Goal: Task Accomplishment & Management: Manage account settings

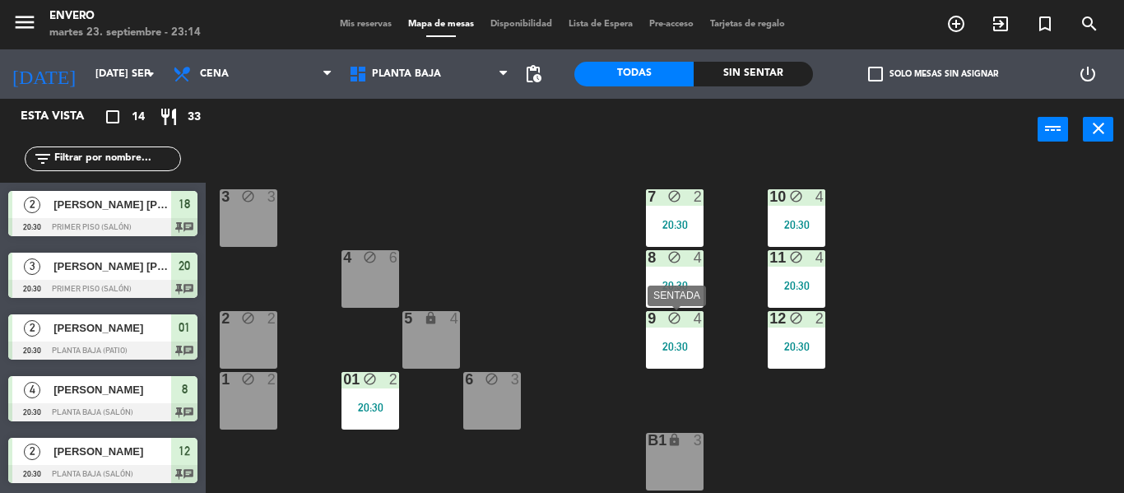
click at [685, 347] on div "20:30" at bounding box center [675, 347] width 58 height 12
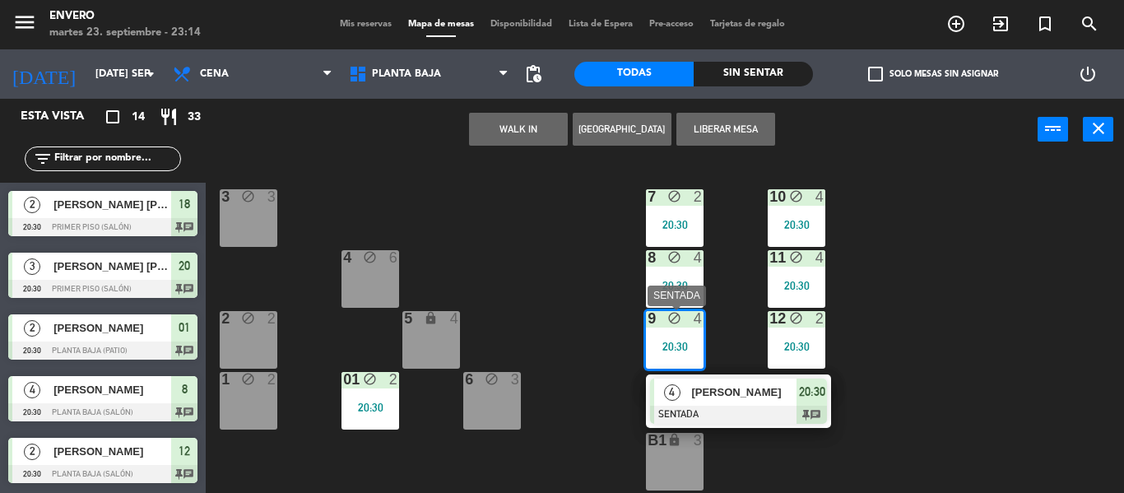
click at [816, 413] on div "4 Claudio Villarruel SENTADA 20:30 chat" at bounding box center [738, 400] width 210 height 53
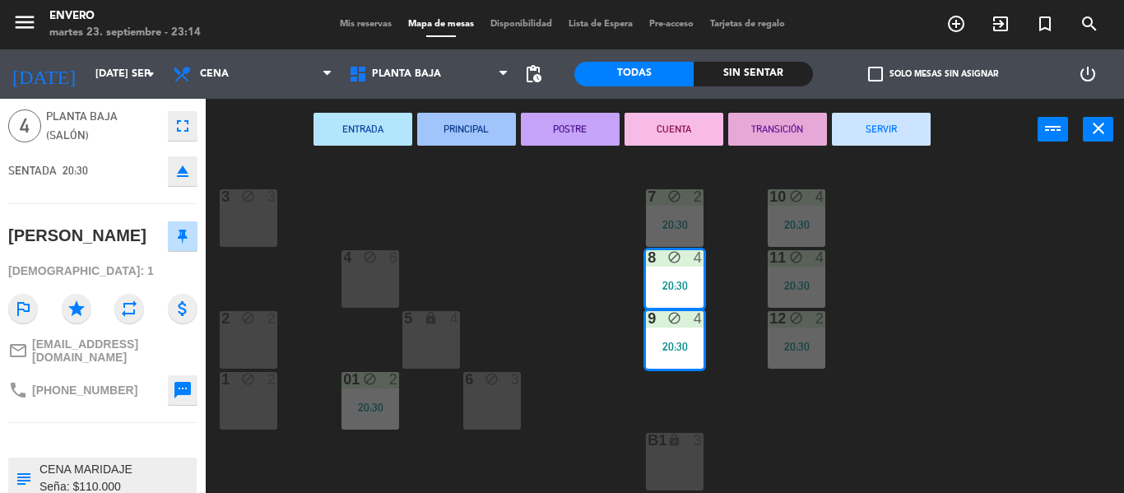
scroll to position [119, 0]
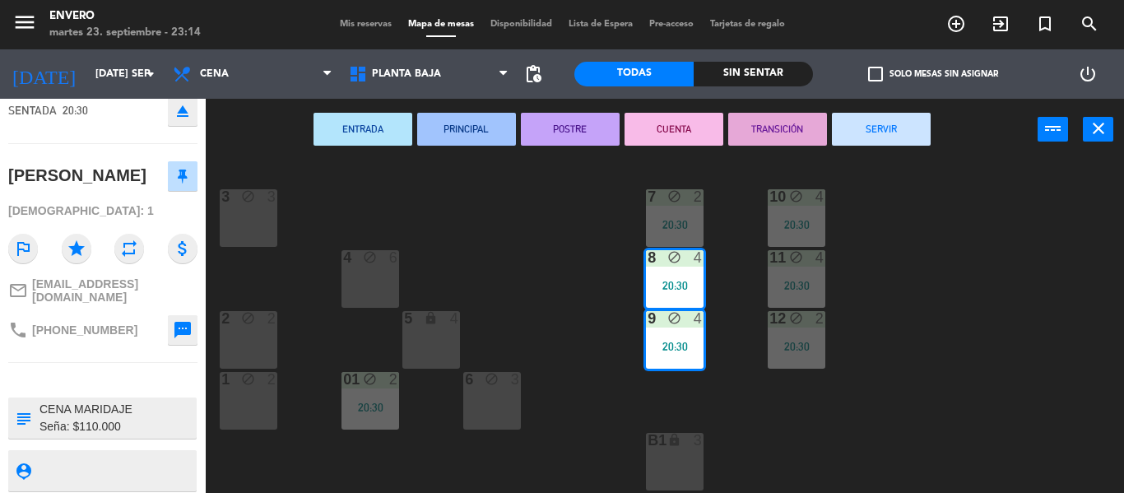
click at [617, 289] on div "3 block 3 7 block 2 20:30 10 block 4 20:30 4 block 6 8 block 4 20:30 11 block 4…" at bounding box center [670, 326] width 907 height 332
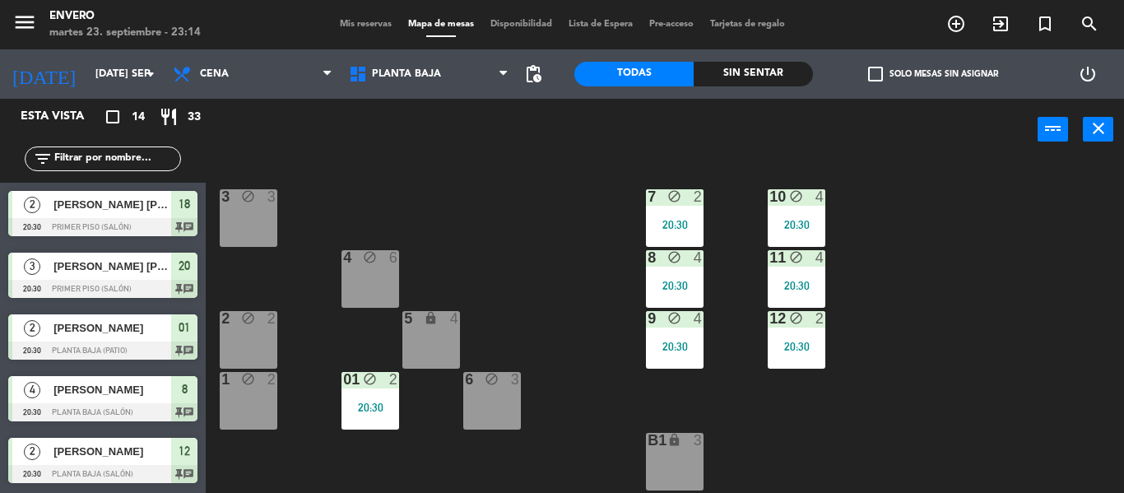
click at [674, 220] on div "20:30" at bounding box center [675, 225] width 58 height 12
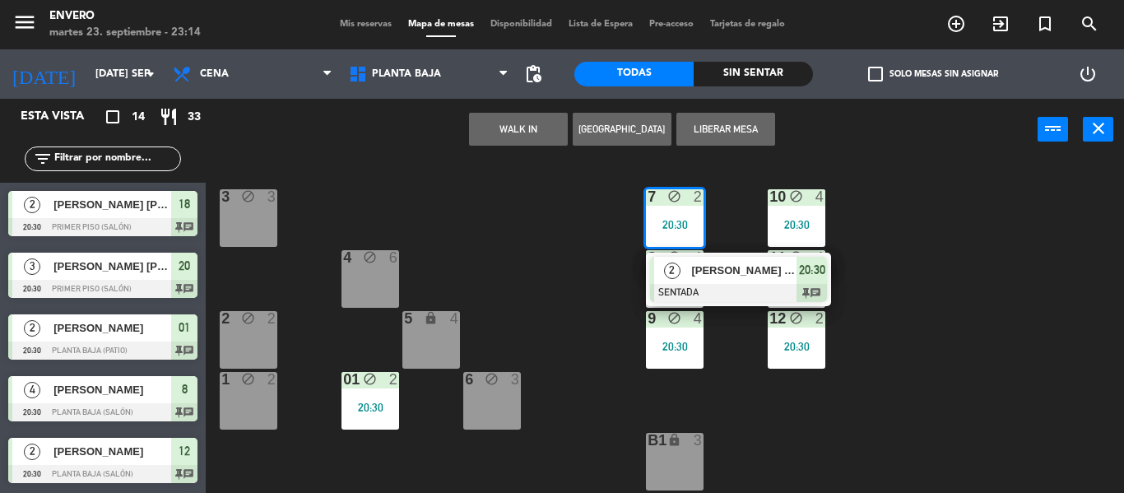
drag, startPoint x: 735, startPoint y: 273, endPoint x: 363, endPoint y: 268, distance: 372.7
click at [736, 272] on div "2 Marina Soledad Morali SENTADA 20:30 chat" at bounding box center [738, 279] width 210 height 53
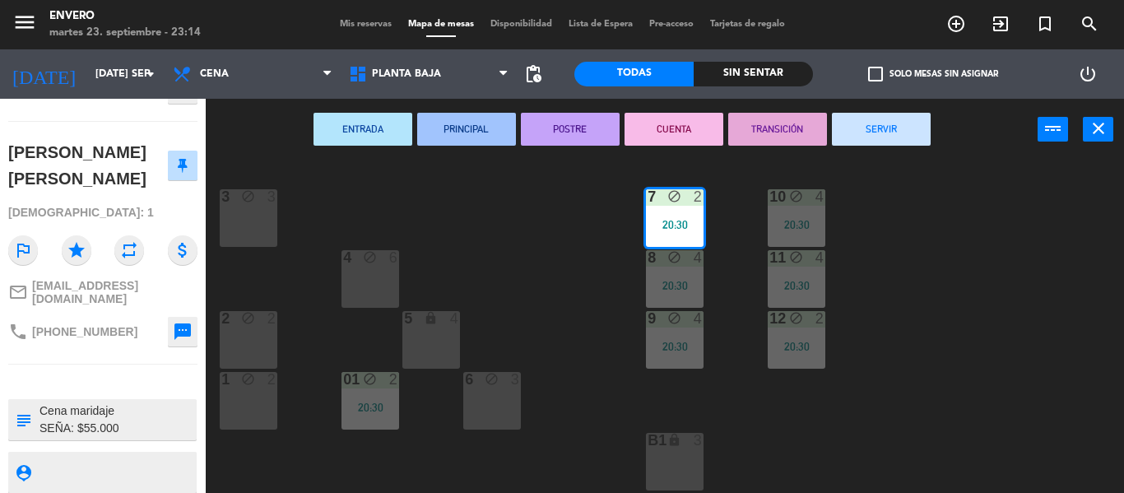
scroll to position [143, 0]
click at [853, 349] on div "3 block 3 7 block 2 20:30 10 block 4 20:30 4 block 6 8 block 4 20:30 11 block 4…" at bounding box center [670, 326] width 907 height 332
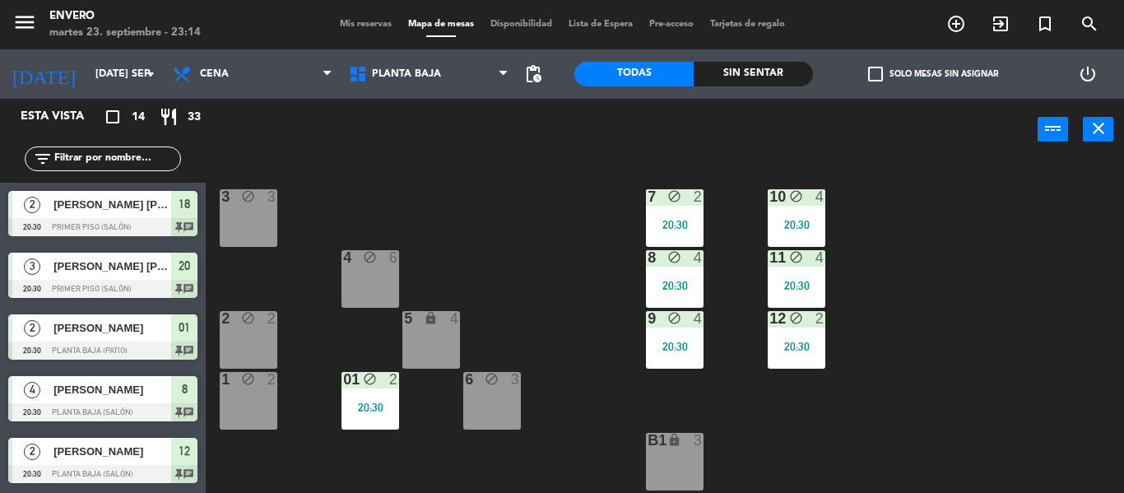
scroll to position [63, 0]
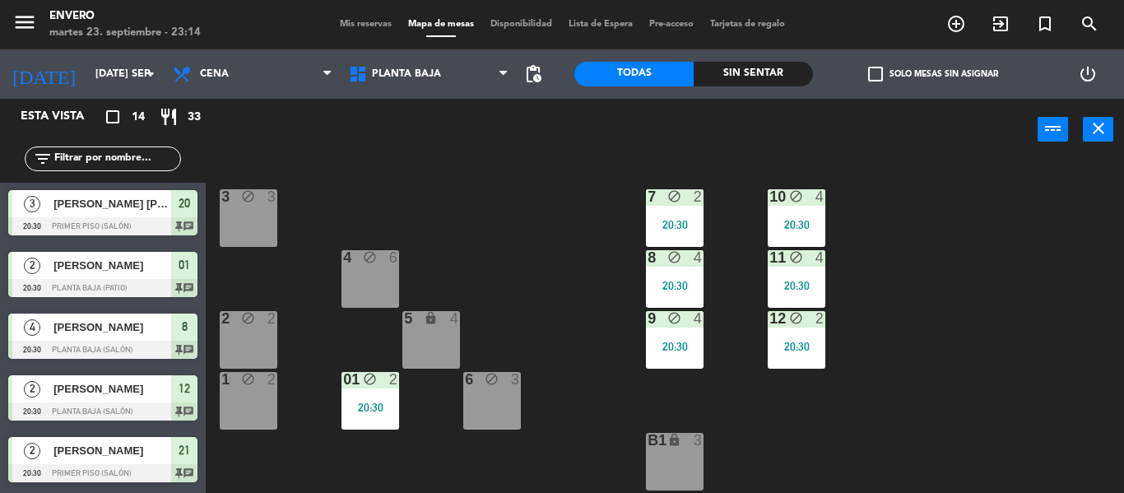
click at [814, 338] on div "12 block 2 20:30" at bounding box center [797, 340] width 58 height 58
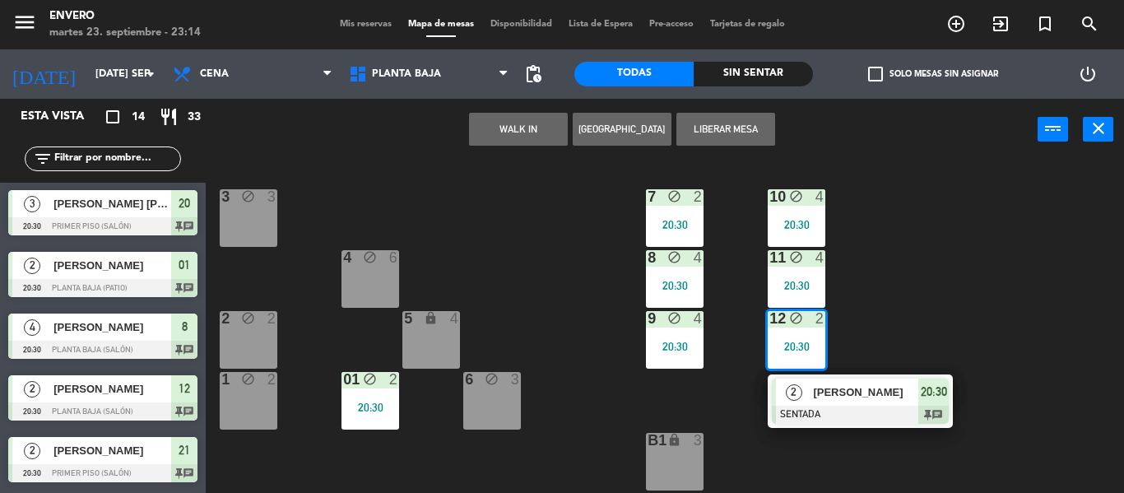
click at [881, 407] on div at bounding box center [860, 415] width 177 height 18
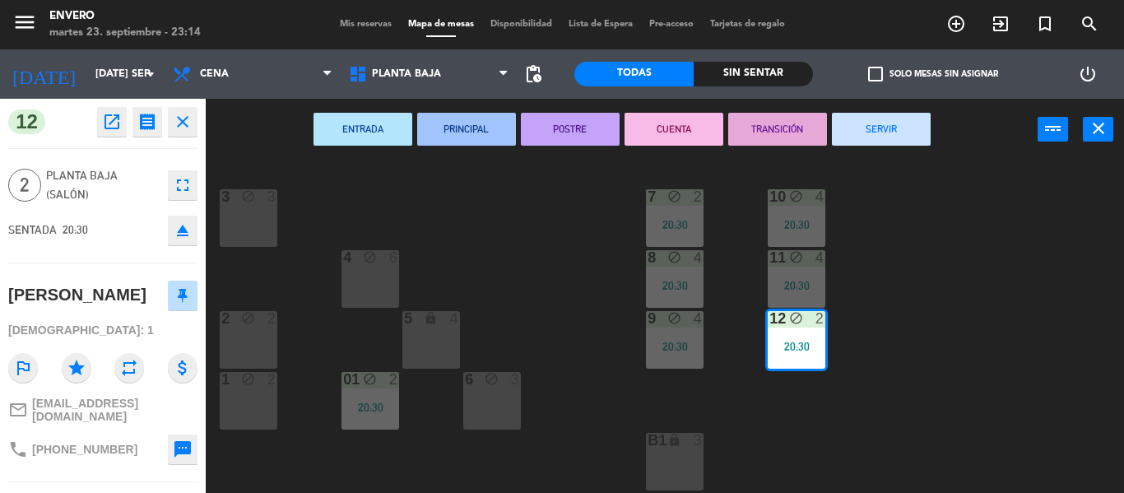
scroll to position [151, 0]
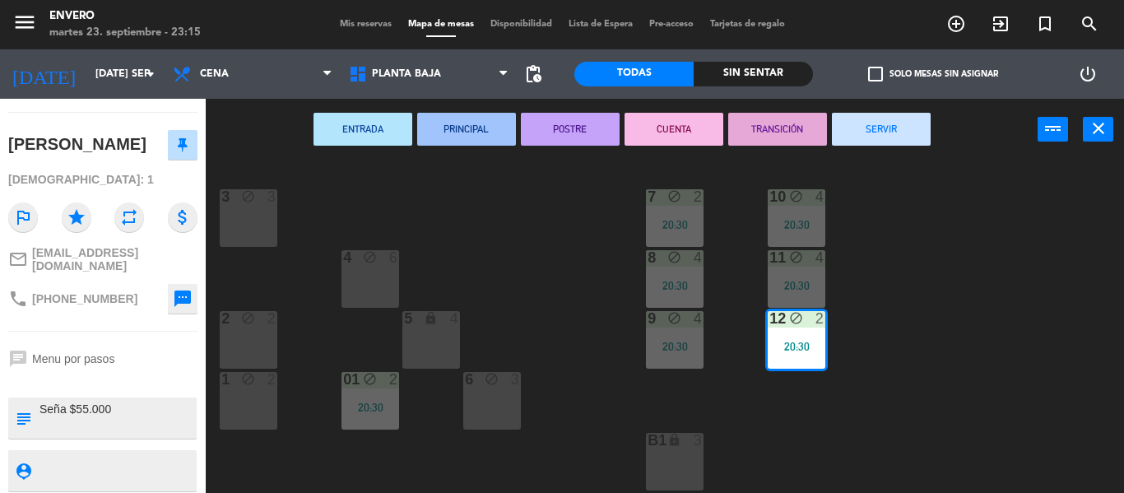
drag, startPoint x: 968, startPoint y: 369, endPoint x: 843, endPoint y: 318, distance: 134.7
click at [944, 355] on div "3 block 3 7 block 2 20:30 10 block 4 20:30 4 block 6 8 block 4 20:30 11 block 4…" at bounding box center [670, 326] width 907 height 332
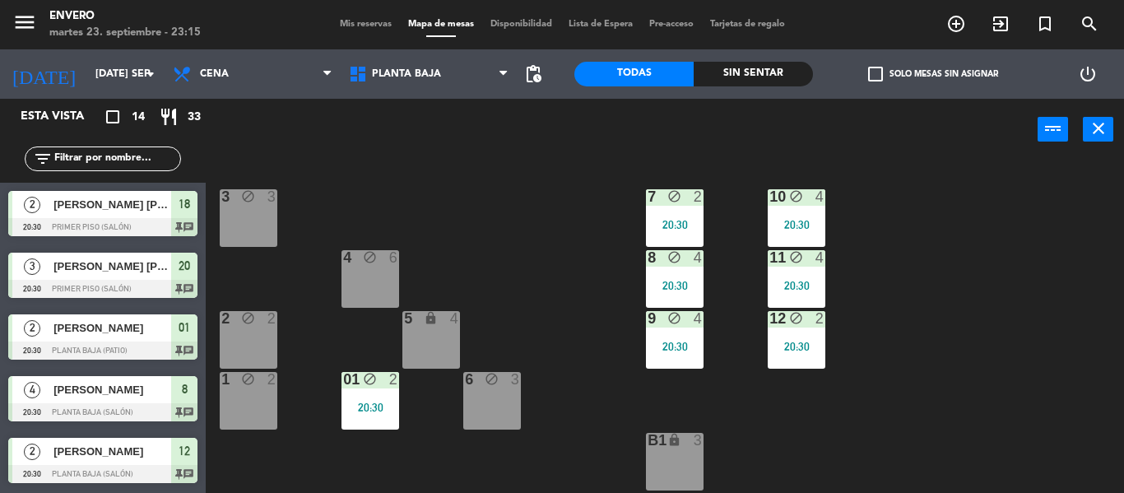
click at [814, 285] on div "20:30" at bounding box center [797, 286] width 58 height 12
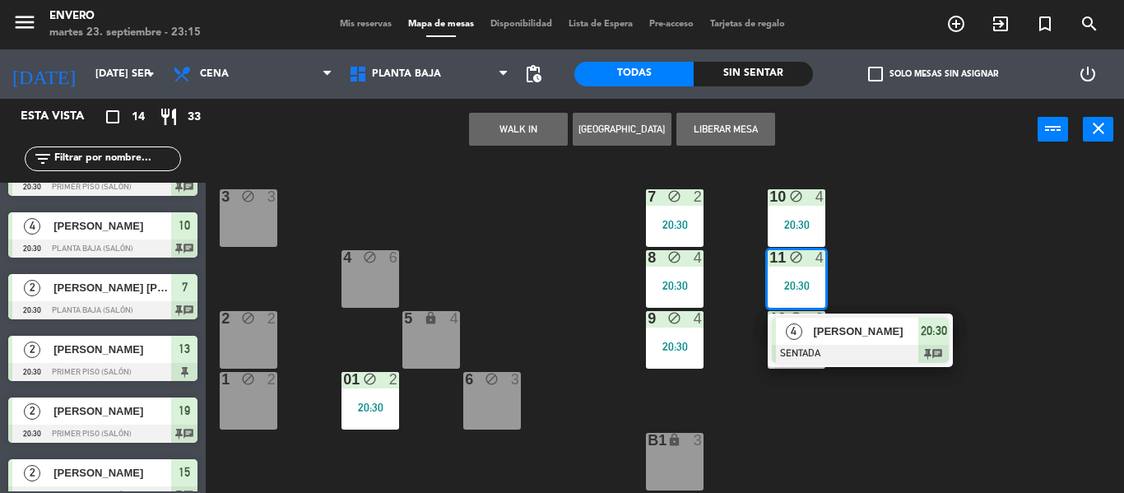
scroll to position [555, 0]
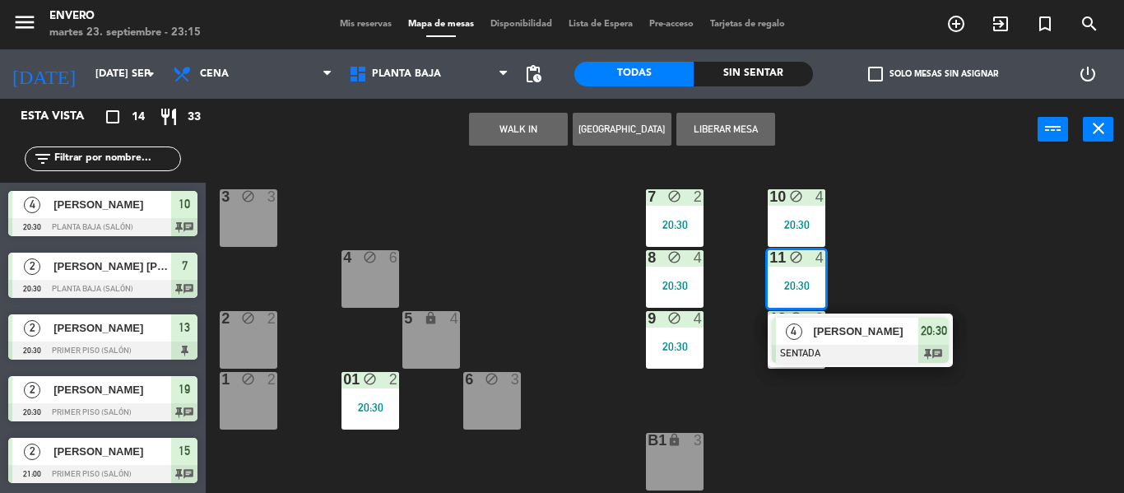
click at [861, 348] on div at bounding box center [860, 354] width 177 height 18
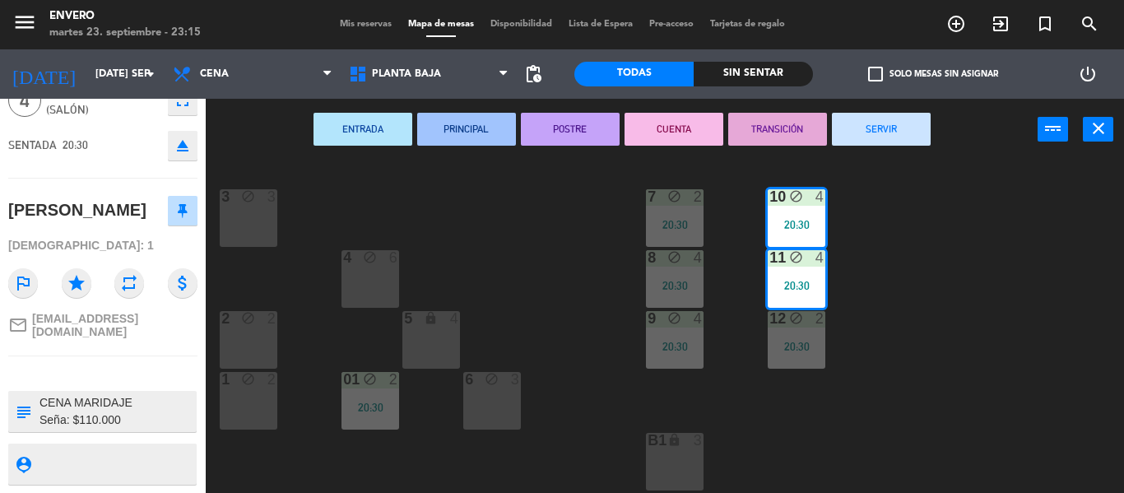
scroll to position [102, 0]
click at [509, 233] on div "3 block 3 7 block 2 20:30 10 block 4 20:30 4 block 6 8 block 4 20:30 11 block 4…" at bounding box center [670, 326] width 907 height 332
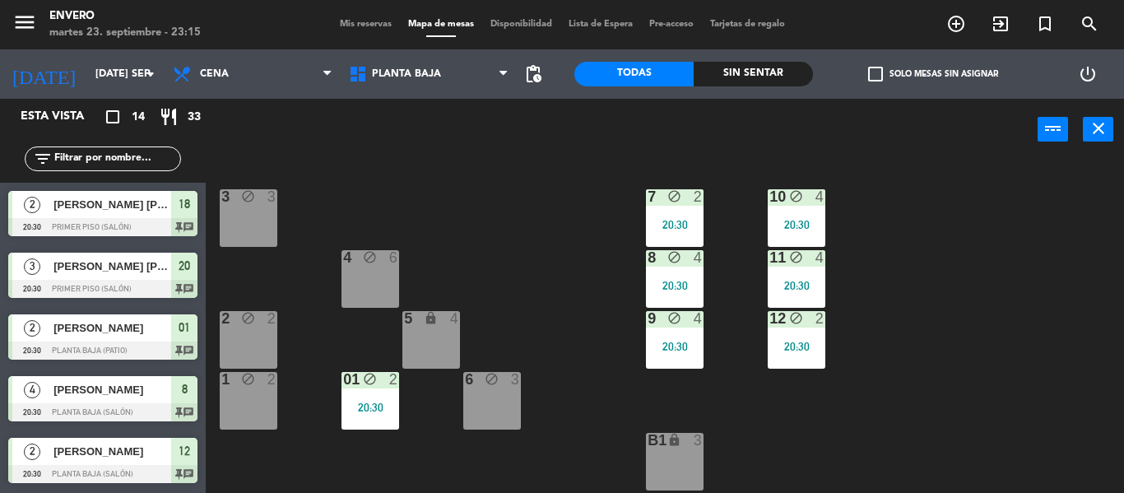
scroll to position [1, 0]
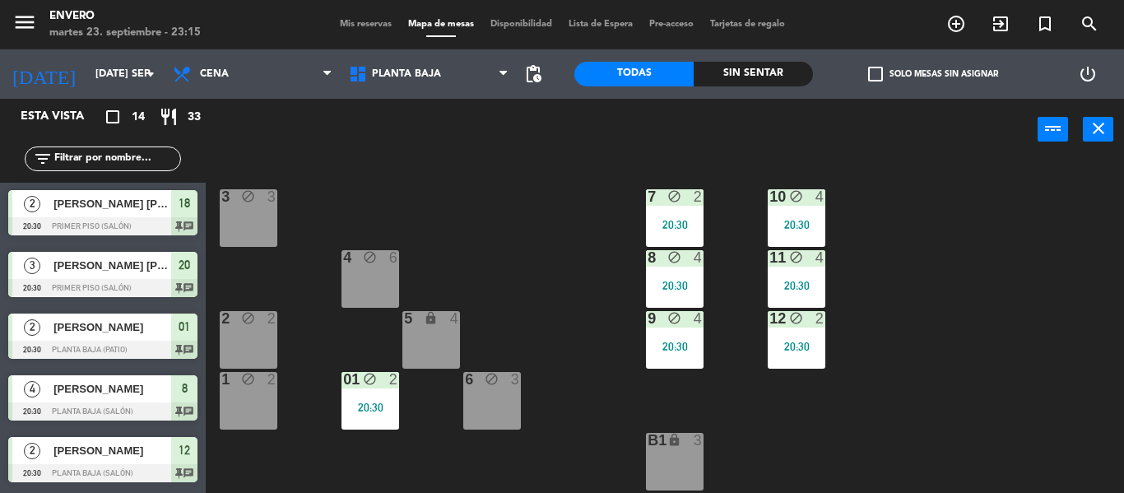
click at [365, 407] on div "20:30" at bounding box center [370, 407] width 58 height 12
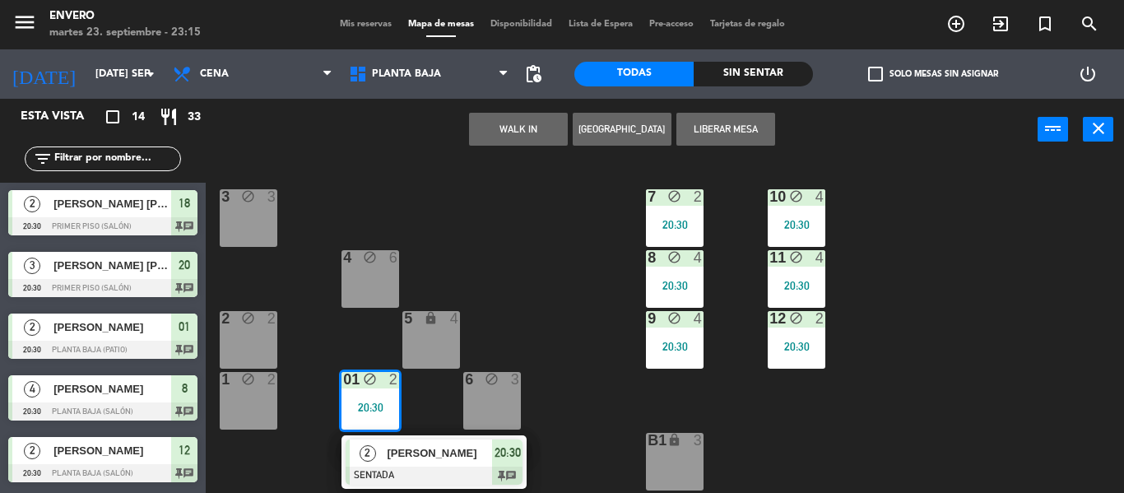
click at [447, 456] on span "[PERSON_NAME]" at bounding box center [439, 452] width 105 height 17
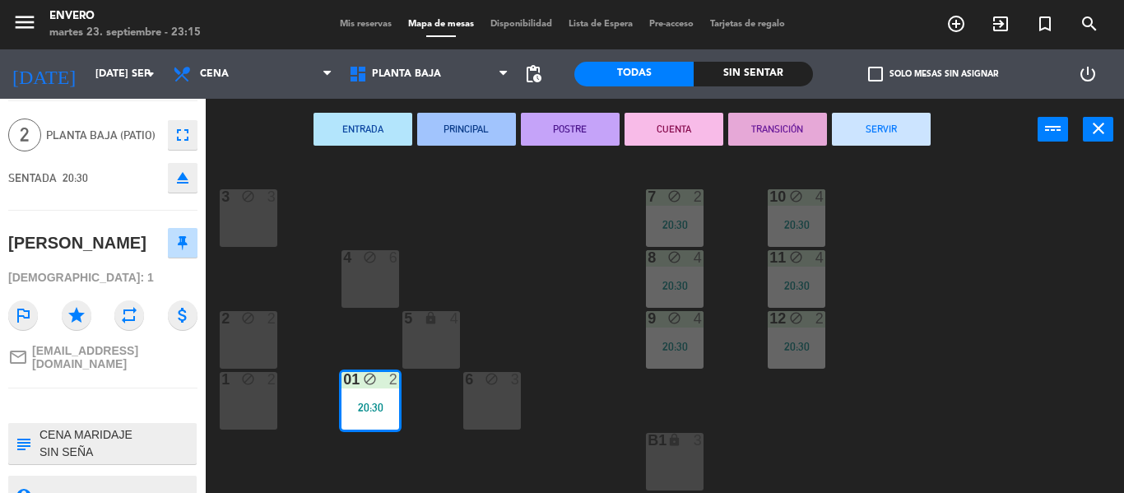
scroll to position [73, 0]
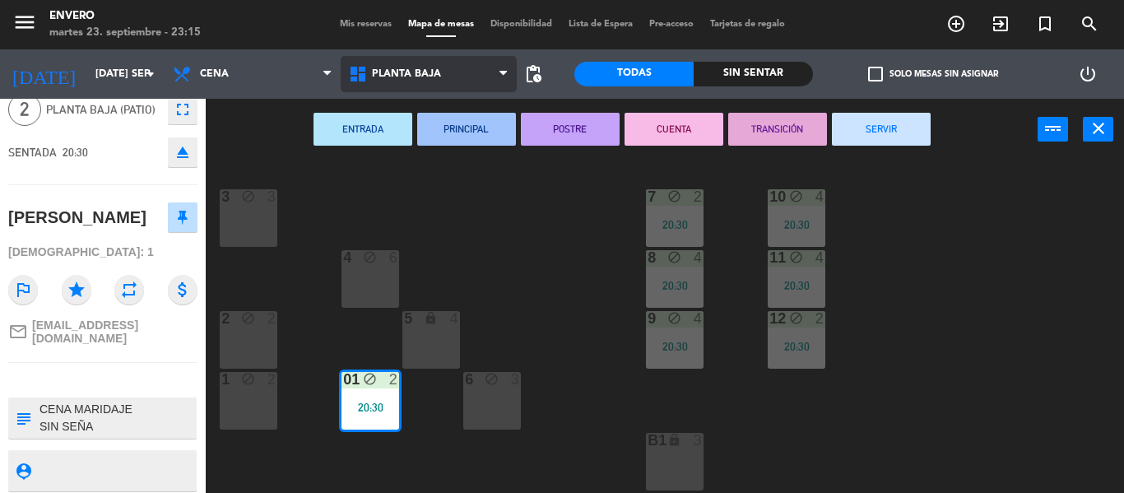
click at [412, 67] on span "Planta Baja" at bounding box center [429, 74] width 176 height 36
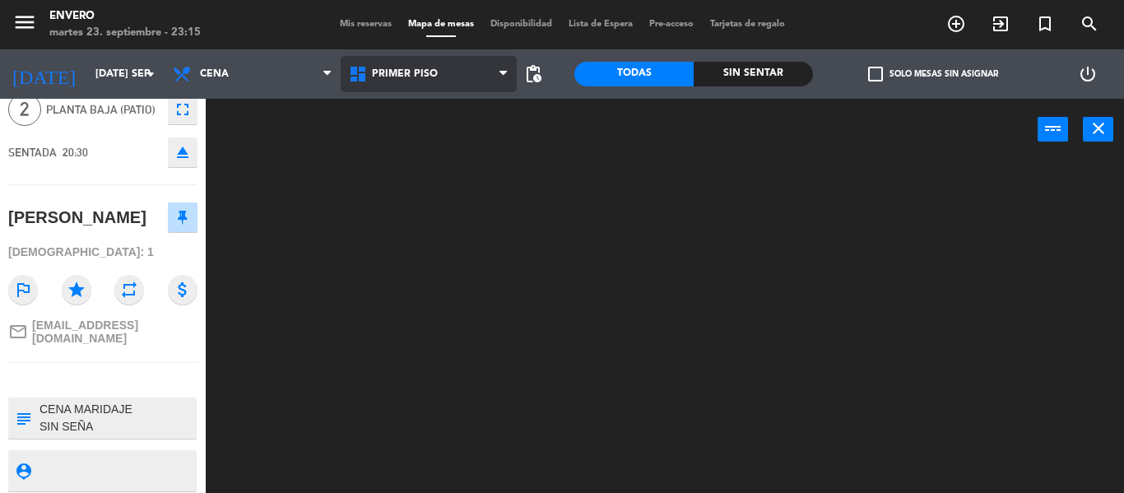
click at [429, 141] on ng-component "menu Envero martes 23. septiembre - 23:15 Mis reservas Mapa de mesas Disponibil…" at bounding box center [562, 246] width 1124 height 493
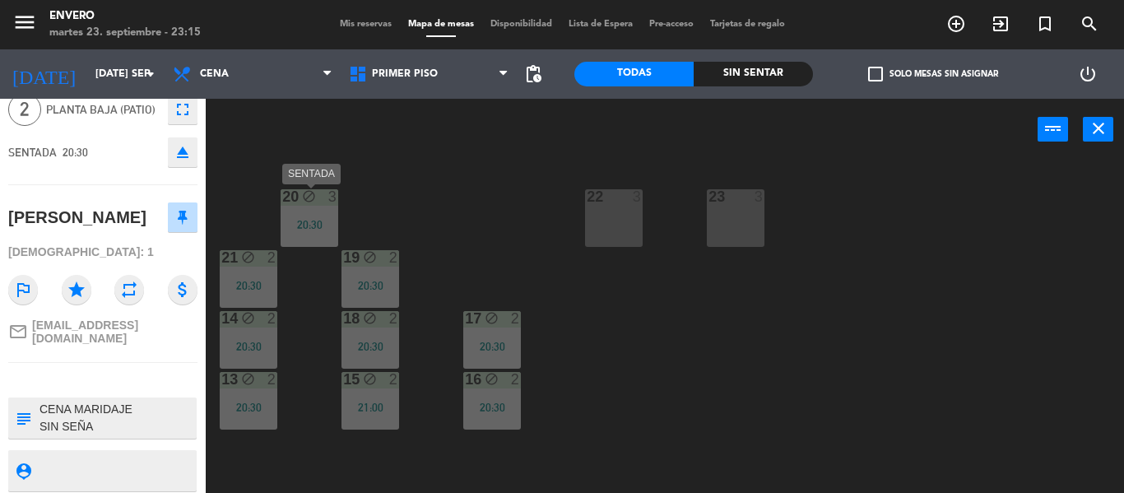
click at [315, 215] on div "20 block 3 20:30" at bounding box center [310, 218] width 58 height 58
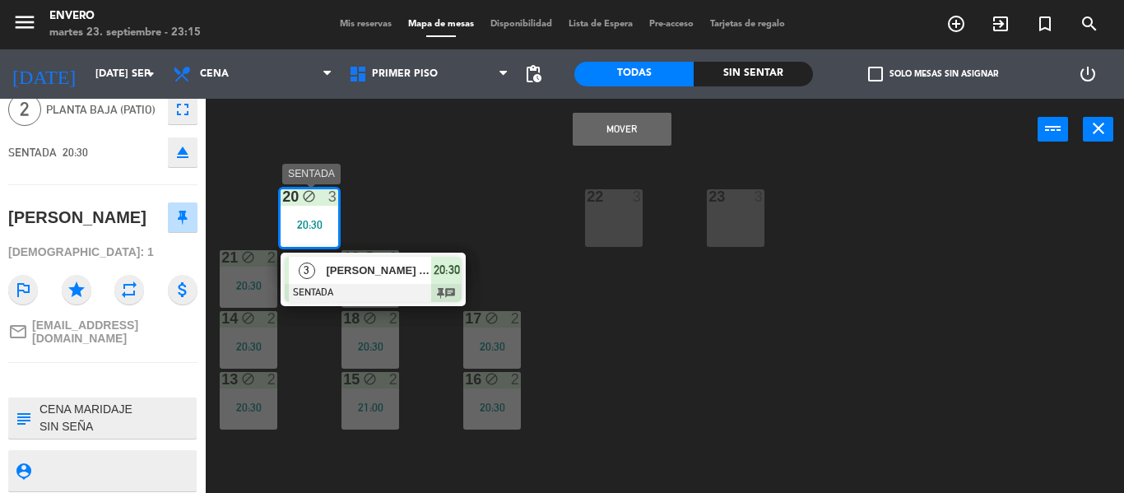
click at [361, 273] on span "[PERSON_NAME] [PERSON_NAME]" at bounding box center [378, 270] width 105 height 17
type textarea "CENA MARIDAJE Seña: $82.500"
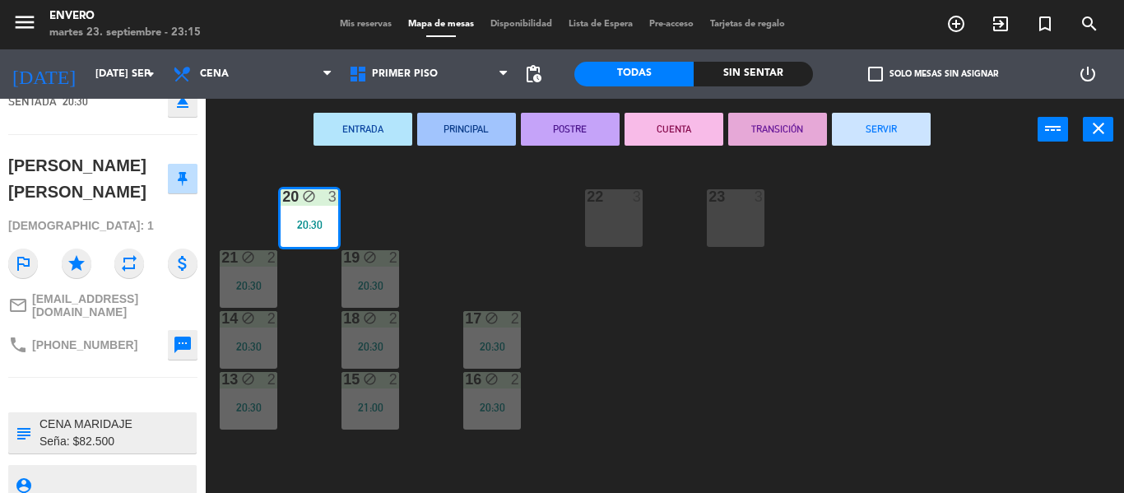
scroll to position [143, 0]
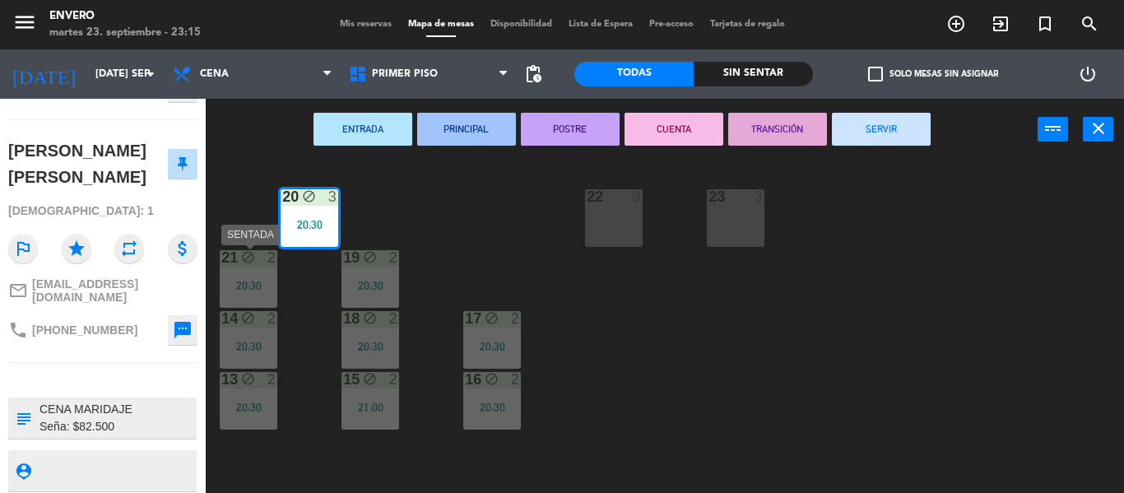
click at [247, 271] on div "21 block 2 20:30" at bounding box center [249, 279] width 58 height 58
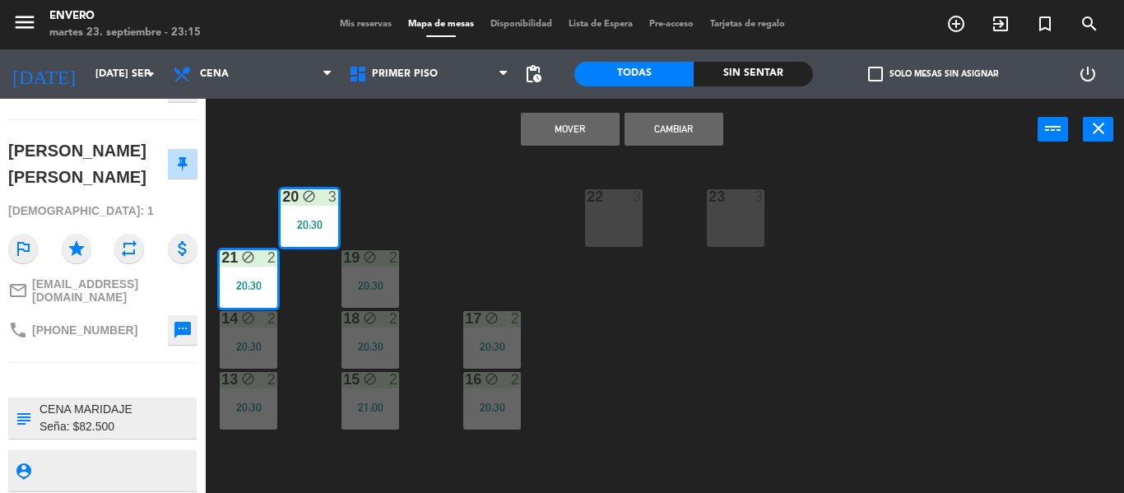
click at [304, 226] on div "20:30" at bounding box center [310, 225] width 58 height 12
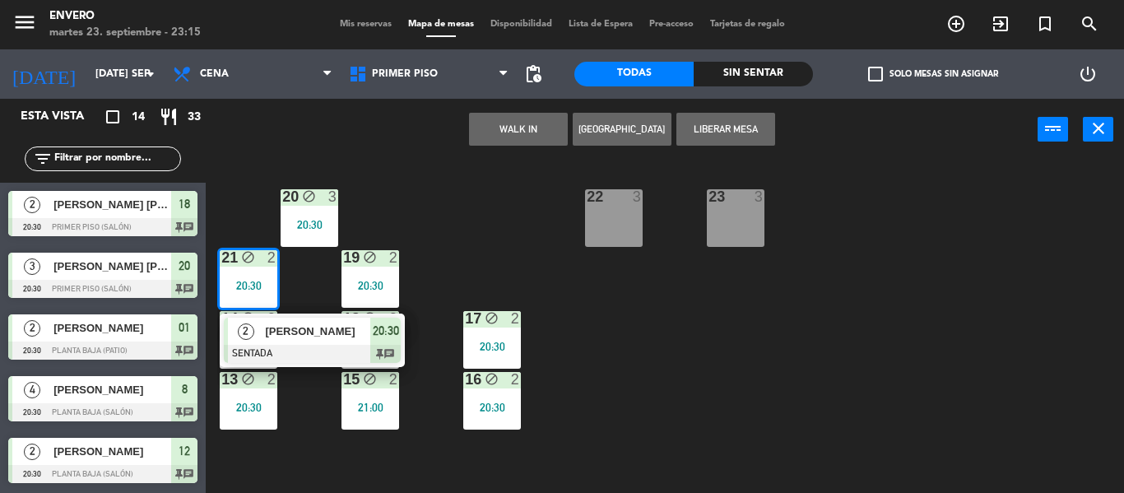
click at [392, 218] on div "20 block 3 20:30 22 3 23 3 21 block 2 20:30 2 Guido Nicolás Storani SENTADA 20:…" at bounding box center [670, 326] width 907 height 332
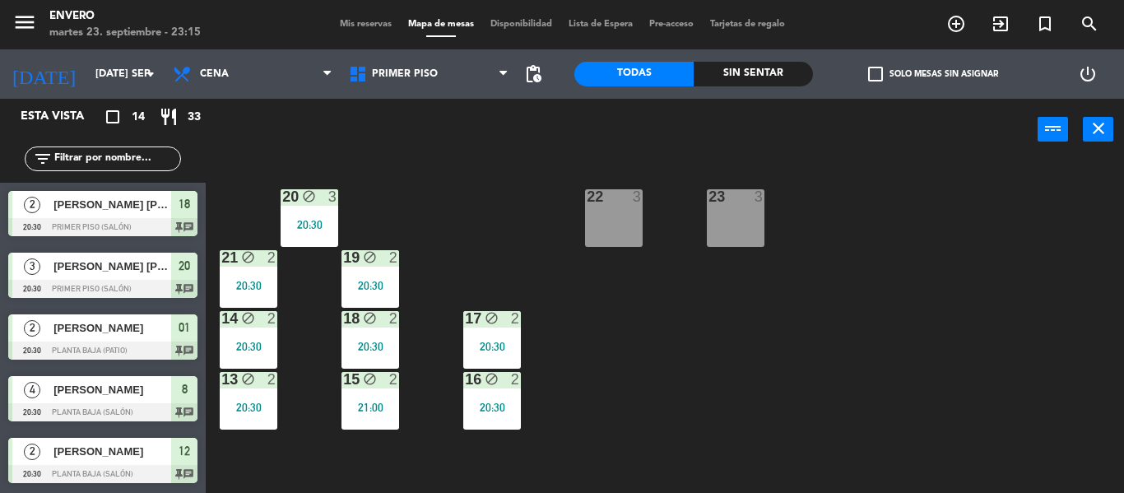
click at [249, 274] on div "21 block 2 20:30" at bounding box center [249, 279] width 58 height 58
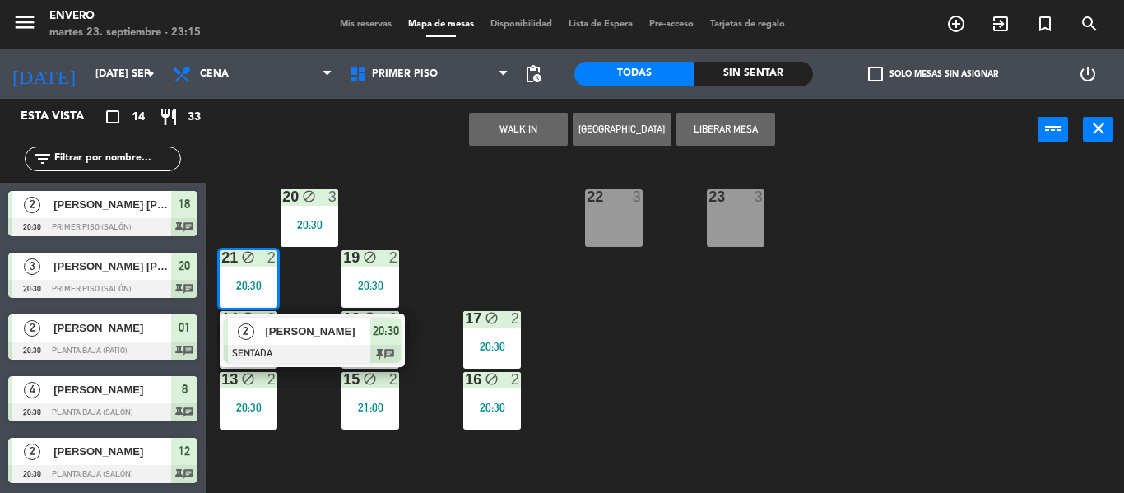
click at [299, 341] on div "[PERSON_NAME]" at bounding box center [316, 331] width 107 height 27
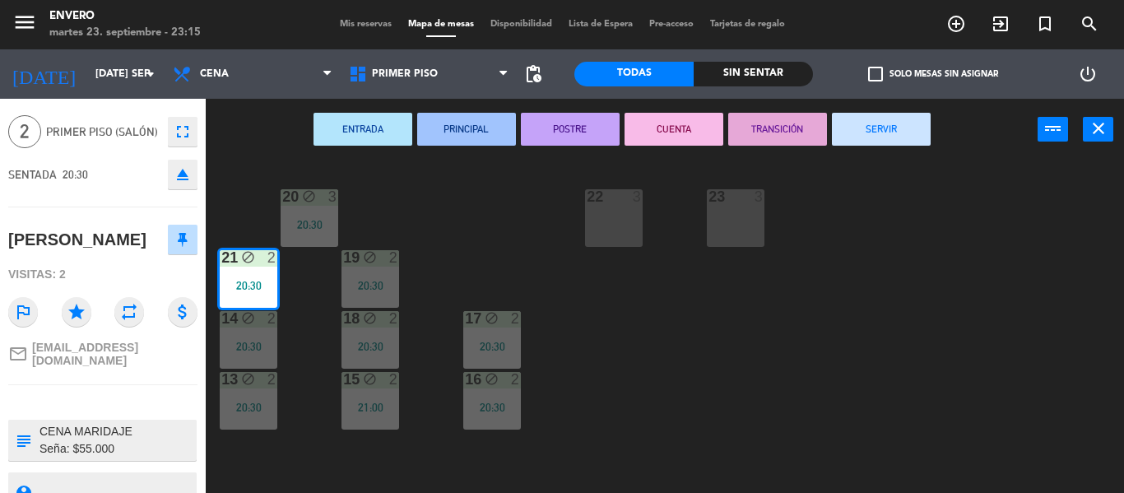
scroll to position [97, 0]
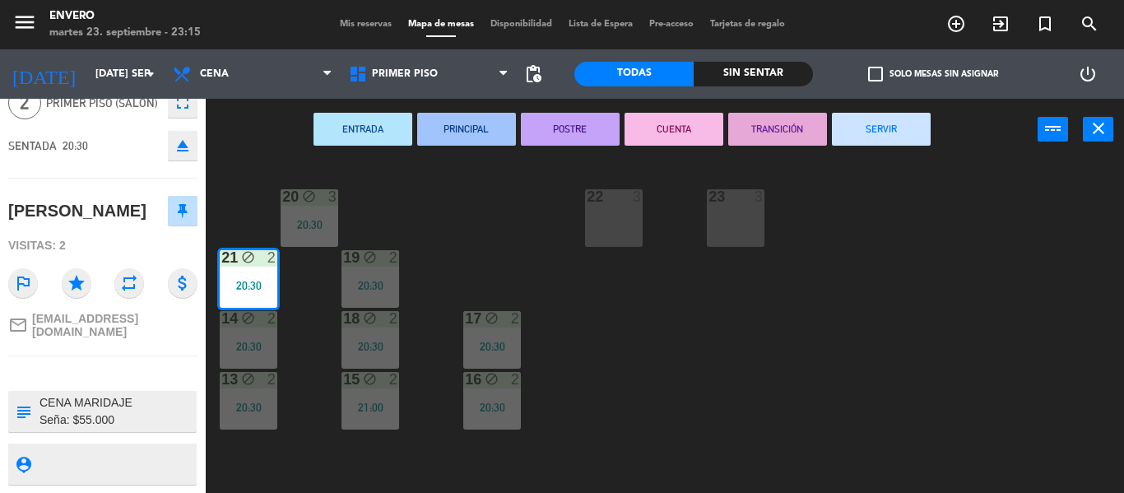
click at [258, 332] on div "14 block 2 20:30" at bounding box center [249, 340] width 58 height 58
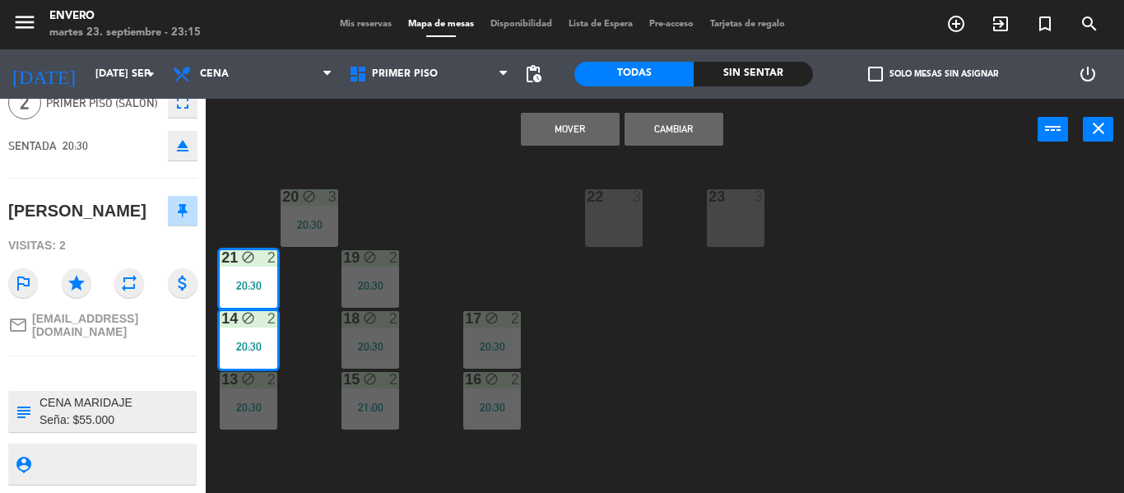
click at [255, 333] on div "14 block 2 20:30" at bounding box center [249, 340] width 58 height 58
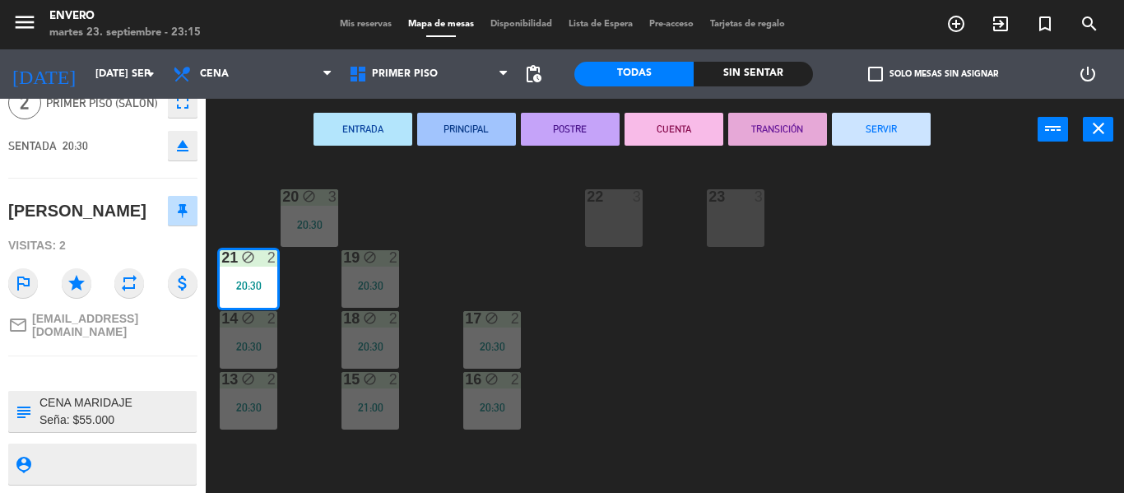
click at [292, 322] on div "20 block 3 20:30 22 3 23 3 21 block 2 20:30 19 block 2 20:30 14 block 2 20:30 1…" at bounding box center [670, 326] width 907 height 332
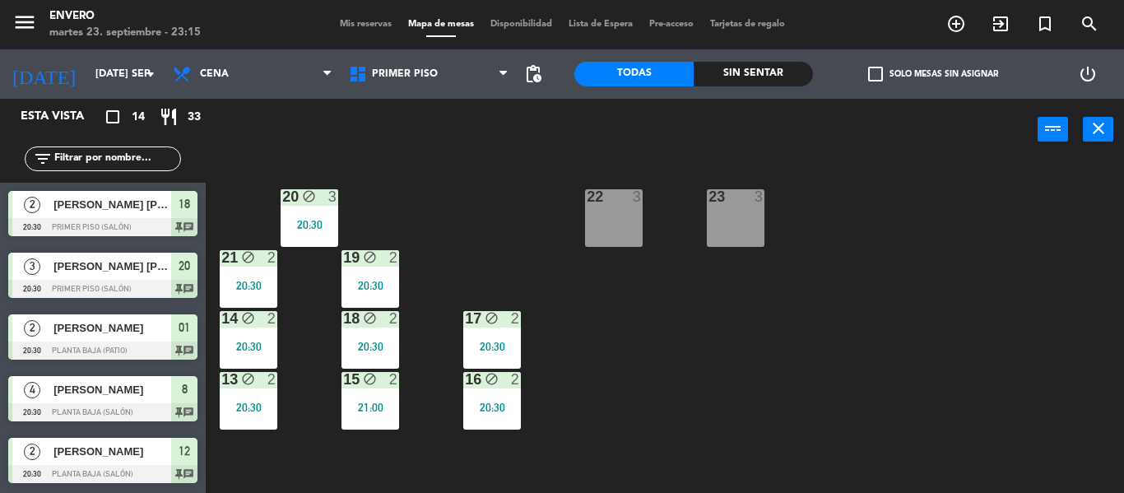
click at [260, 332] on div "14 block 2 20:30" at bounding box center [249, 340] width 58 height 58
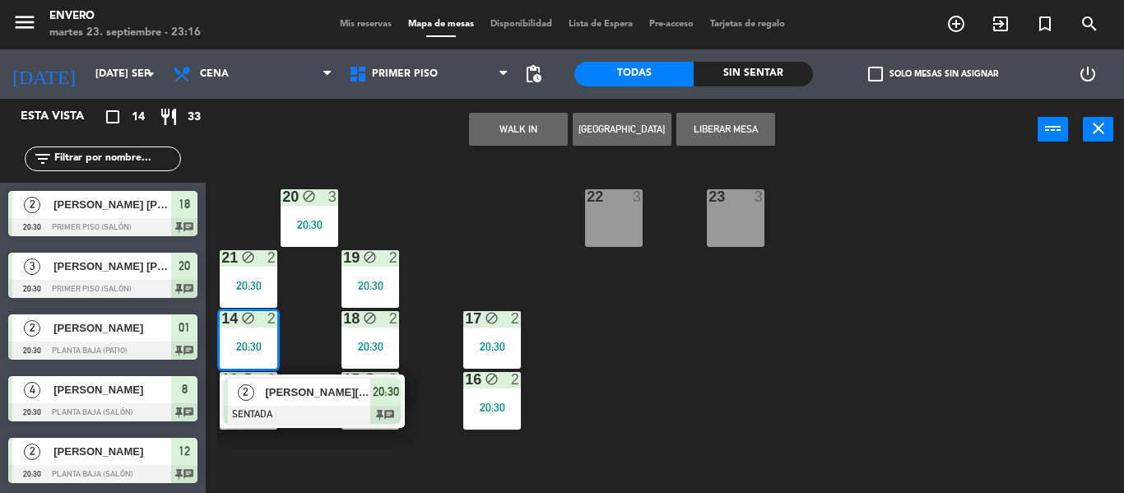
click at [259, 391] on div "2" at bounding box center [245, 391] width 35 height 27
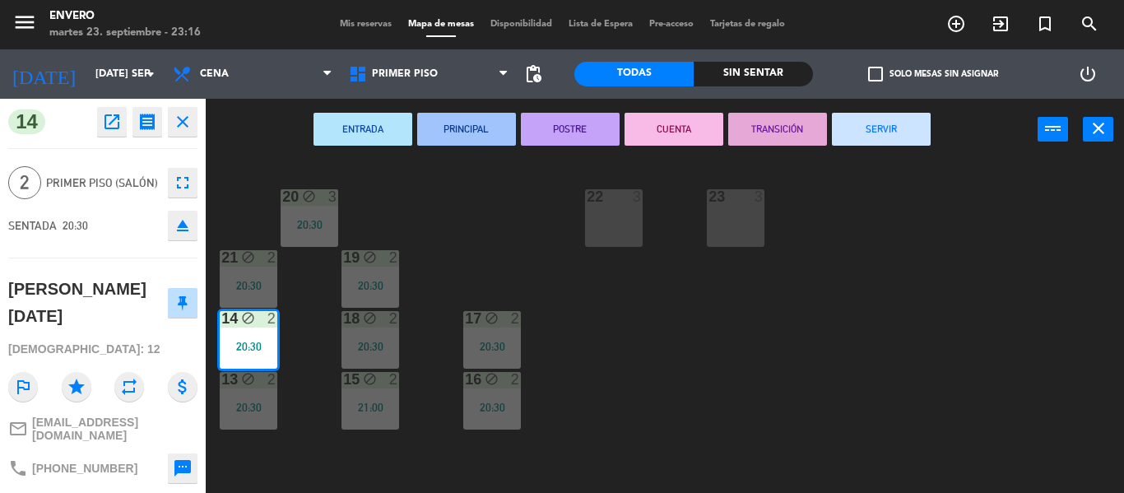
click at [312, 366] on div "20 block 3 20:30 22 3 23 3 21 block 2 20:30 19 block 2 20:30 14 block 2 20:30 1…" at bounding box center [670, 326] width 907 height 332
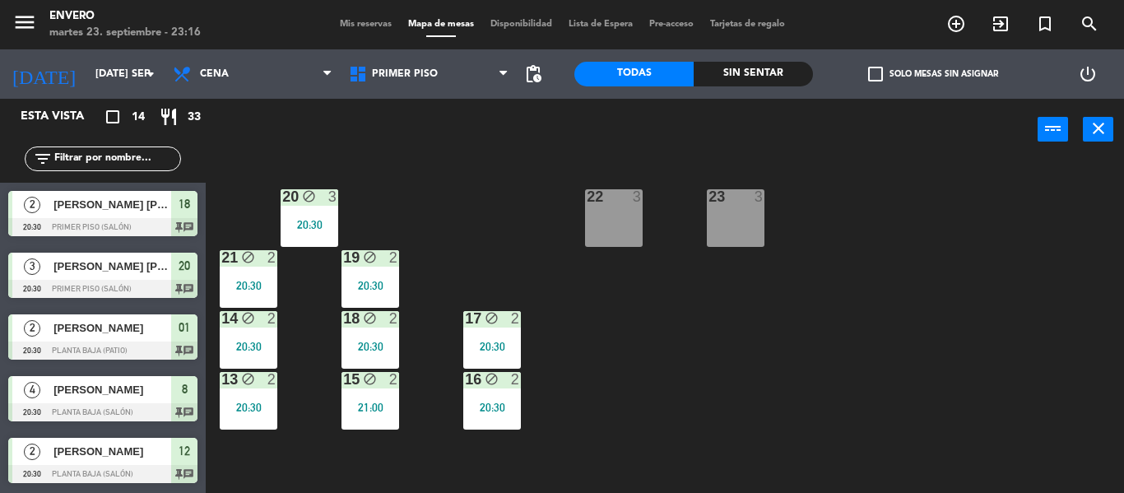
click at [247, 401] on div "20:30" at bounding box center [249, 407] width 58 height 12
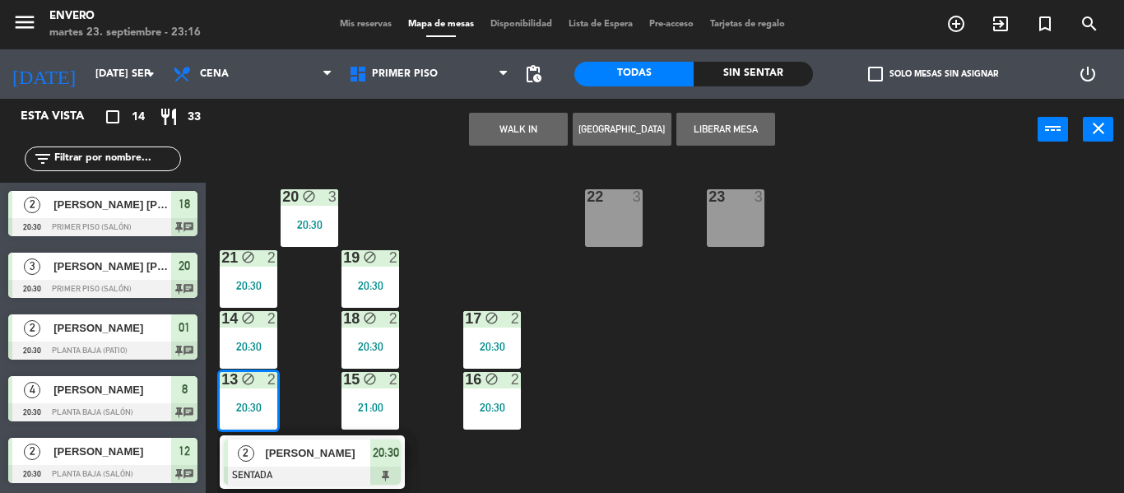
click at [317, 448] on span "[PERSON_NAME]" at bounding box center [317, 452] width 105 height 17
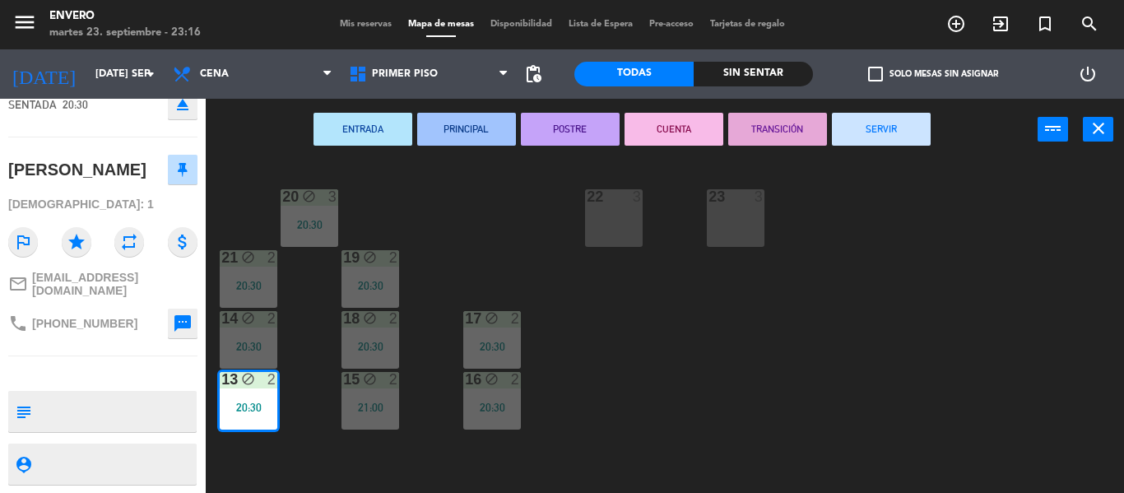
scroll to position [138, 0]
click at [322, 318] on div "20 block 3 20:30 22 3 23 3 21 block 2 20:30 19 block 2 20:30 14 block 2 20:30 1…" at bounding box center [670, 326] width 907 height 332
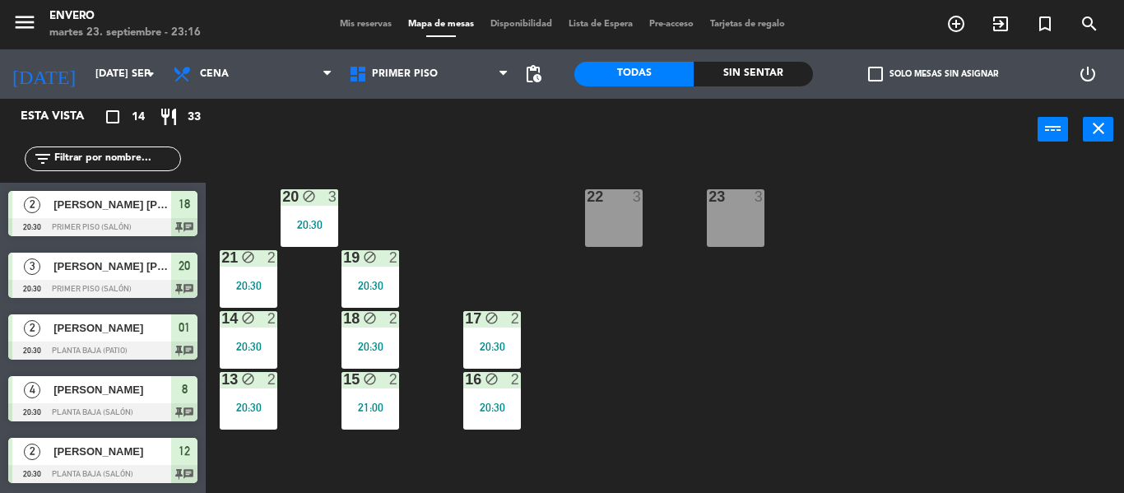
scroll to position [124, 0]
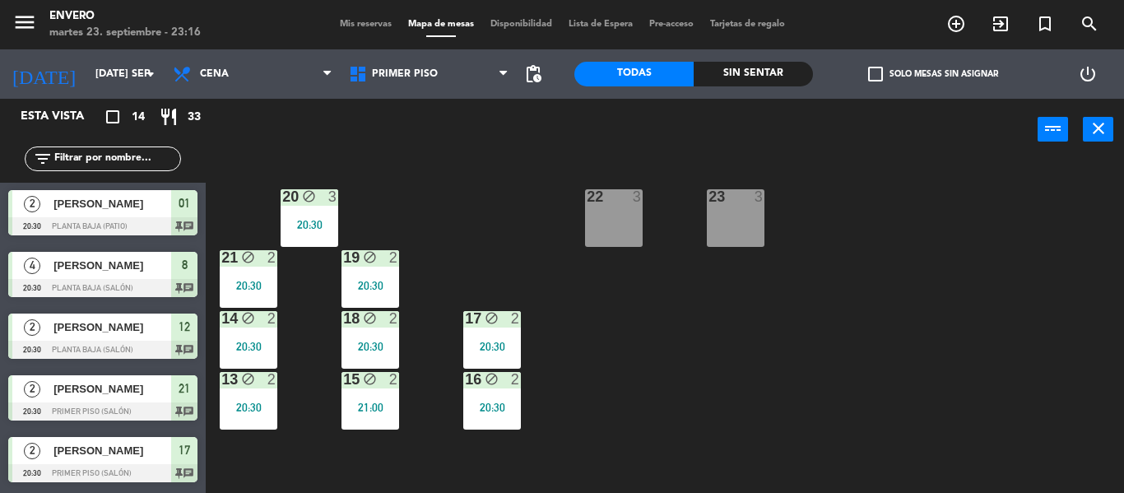
click at [382, 264] on div "block" at bounding box center [369, 258] width 27 height 16
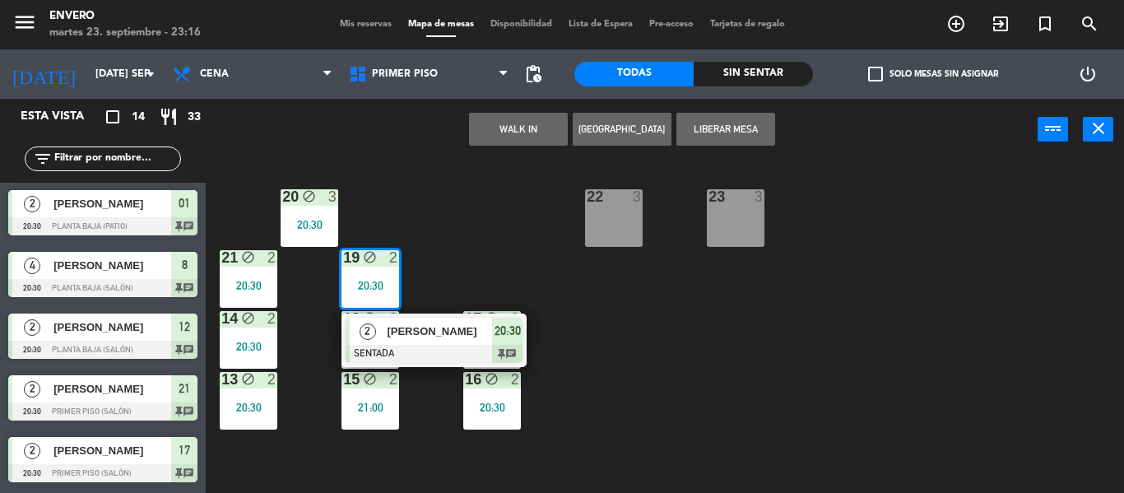
click at [433, 338] on span "[PERSON_NAME]" at bounding box center [439, 330] width 105 height 17
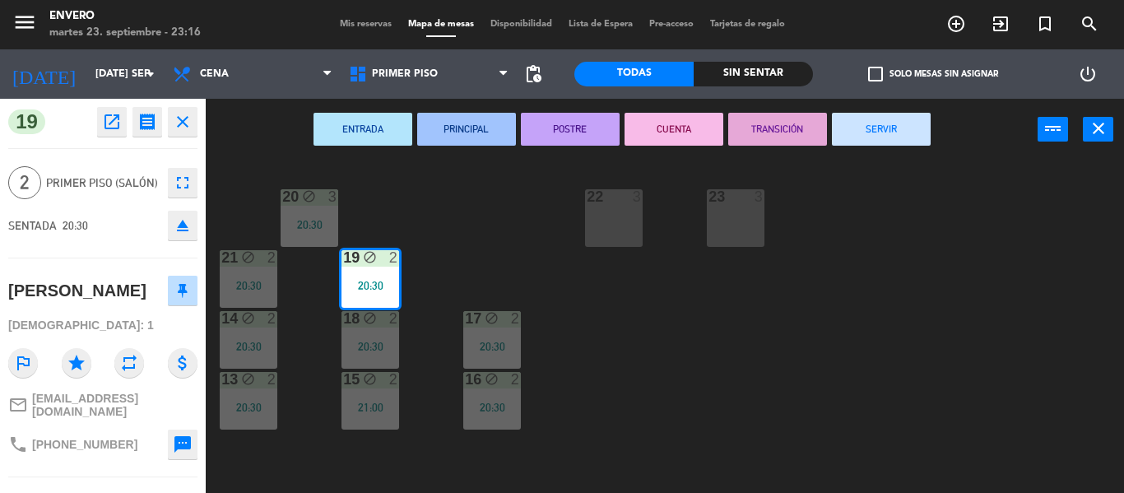
scroll to position [114, 0]
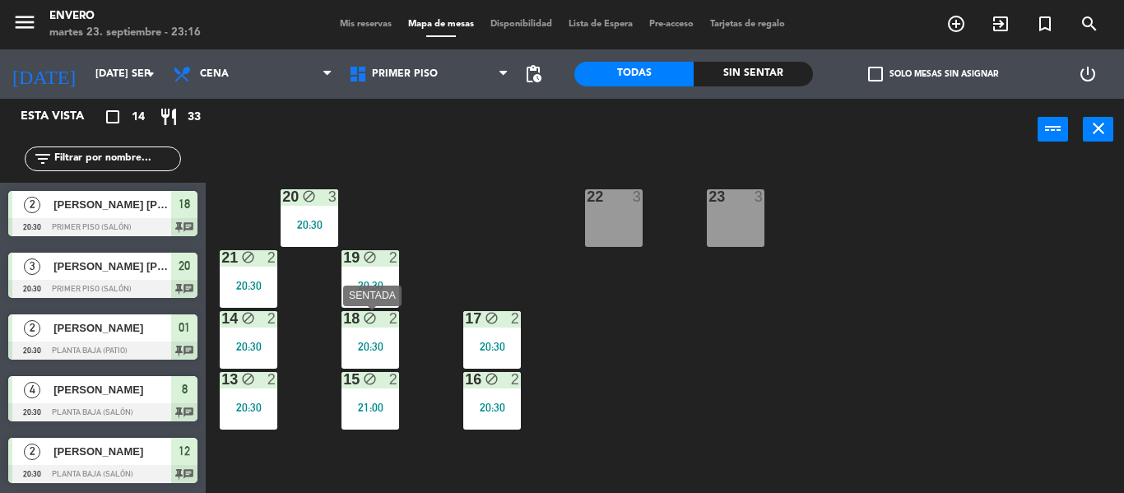
click at [390, 337] on div "18 block 2 20:30" at bounding box center [370, 340] width 58 height 58
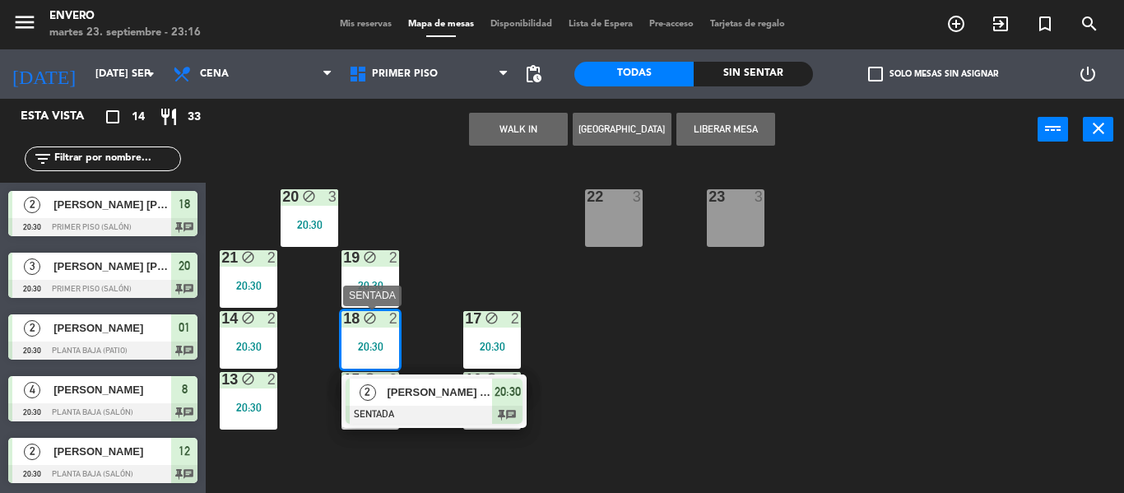
click at [455, 395] on div "2 Angelina Soledad Álvarez SENTADA 20:30 chat" at bounding box center [434, 400] width 210 height 53
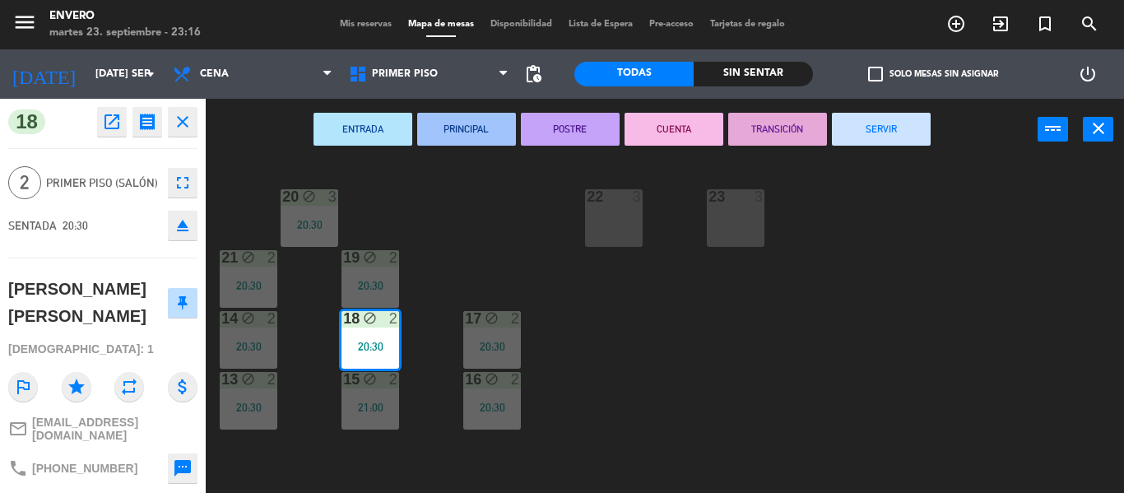
scroll to position [138, 0]
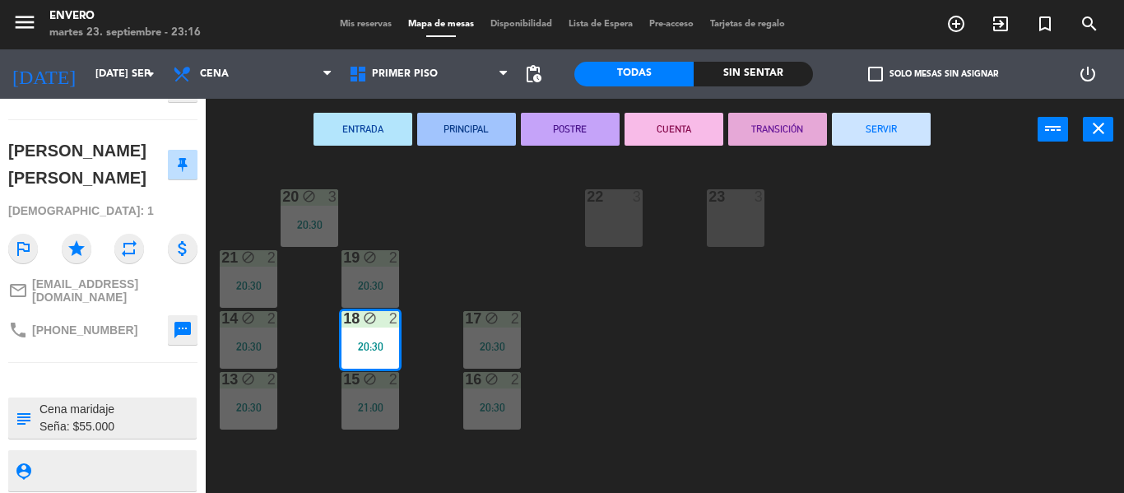
click at [428, 326] on div "20 block 3 20:30 22 3 23 3 21 block 2 20:30 19 block 2 20:30 14 block 2 20:30 1…" at bounding box center [670, 326] width 907 height 332
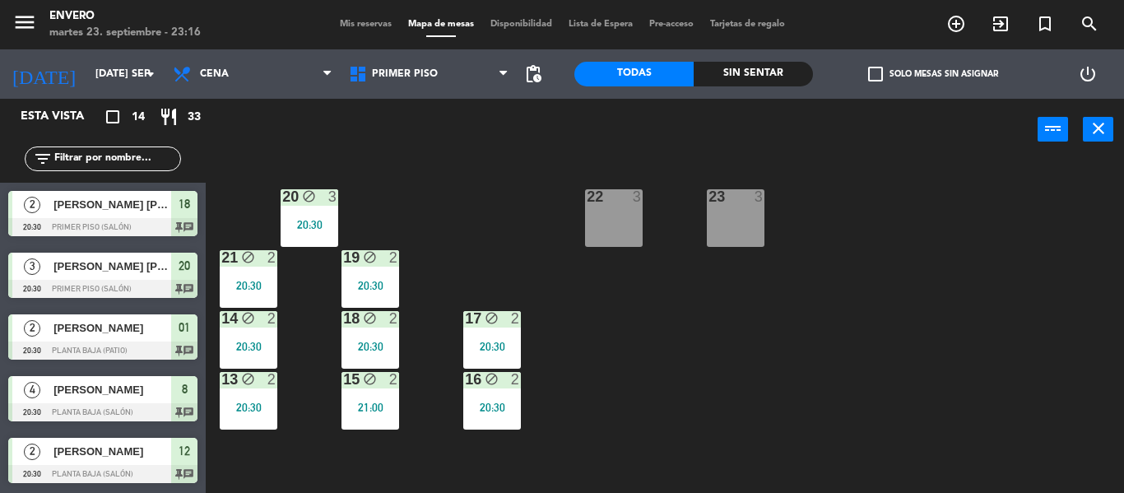
click at [371, 396] on div "15 block 2 21:00" at bounding box center [370, 401] width 58 height 58
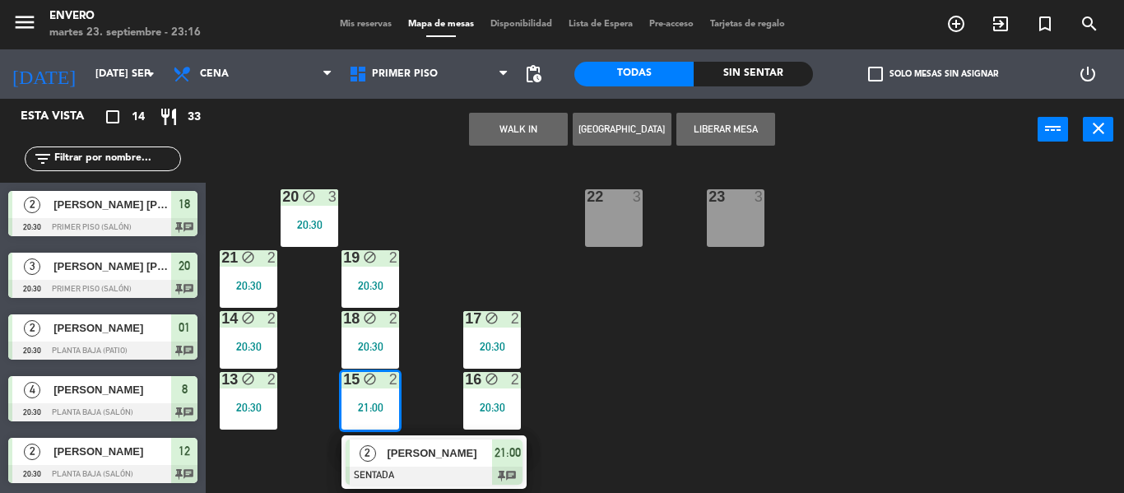
click at [422, 466] on div at bounding box center [434, 475] width 177 height 18
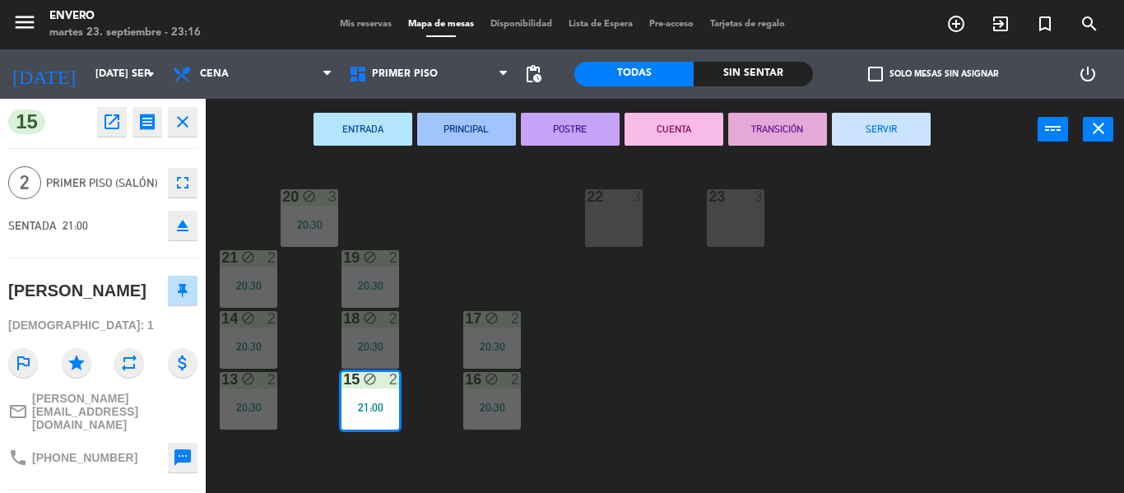
scroll to position [146, 0]
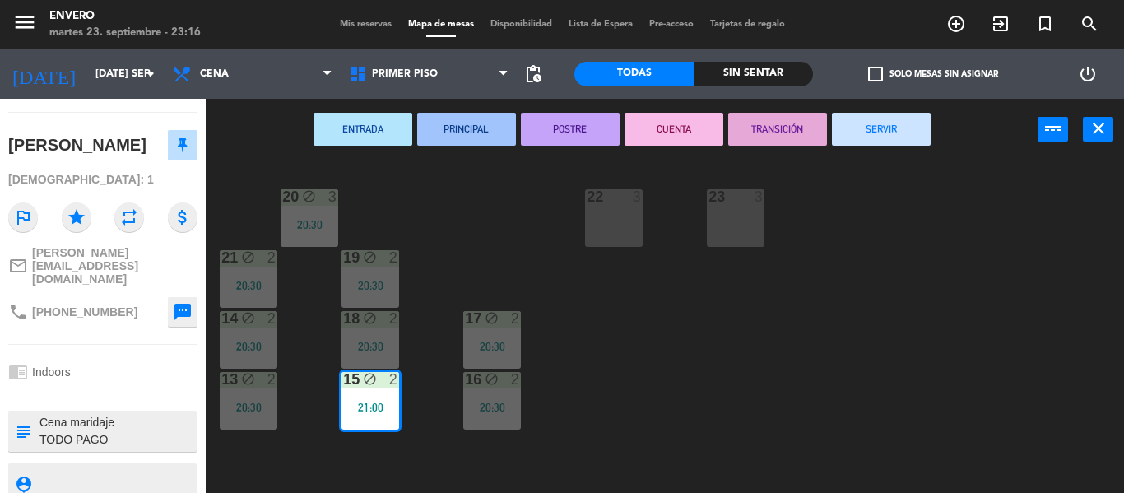
click at [361, 398] on div "15 block 2 21:00" at bounding box center [370, 401] width 58 height 58
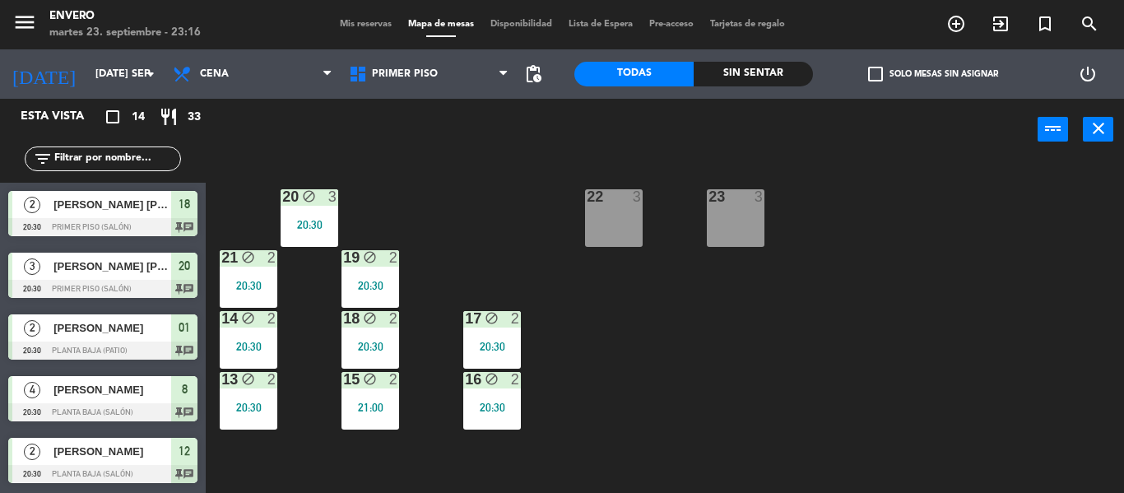
click at [513, 338] on div "17 block 2 20:30" at bounding box center [492, 340] width 58 height 58
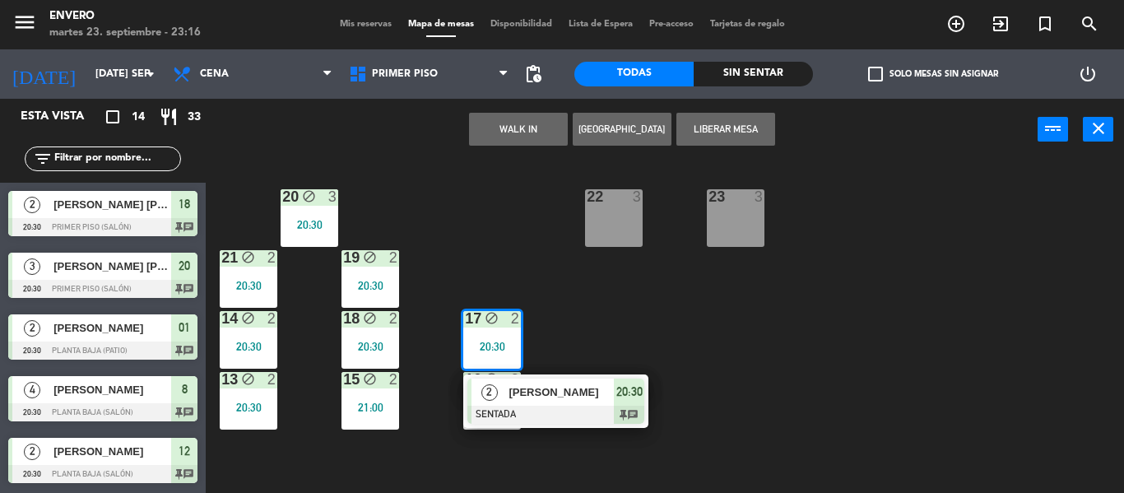
click at [529, 405] on div "[PERSON_NAME]" at bounding box center [560, 391] width 107 height 27
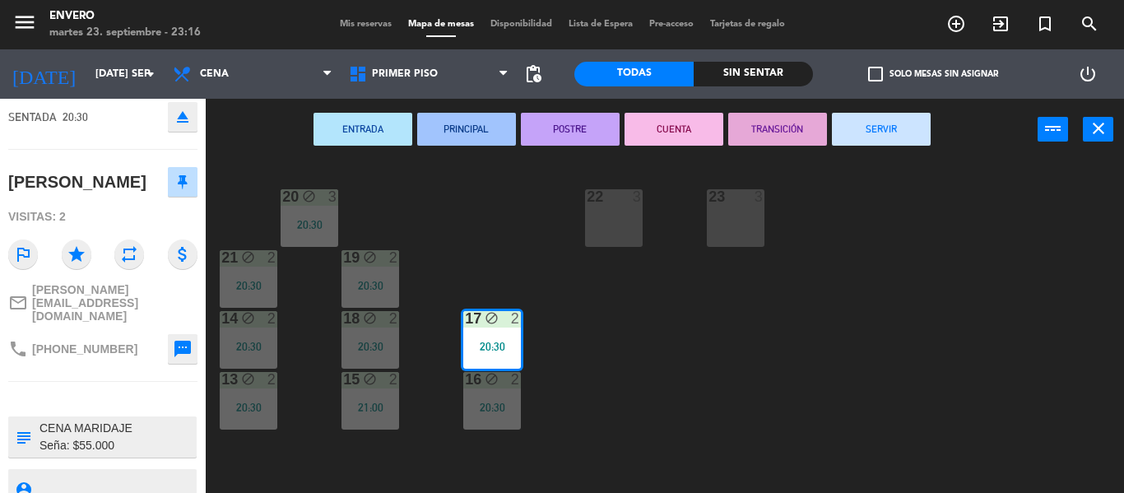
scroll to position [114, 0]
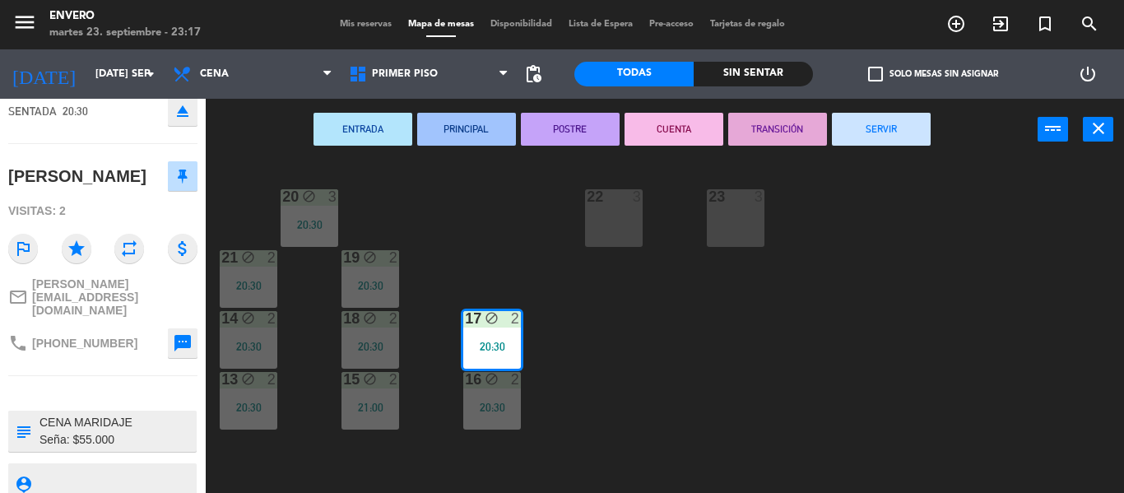
click at [549, 344] on div "20 block 3 20:30 22 3 23 3 21 block 2 20:30 19 block 2 20:30 14 block 2 20:30 1…" at bounding box center [670, 326] width 907 height 332
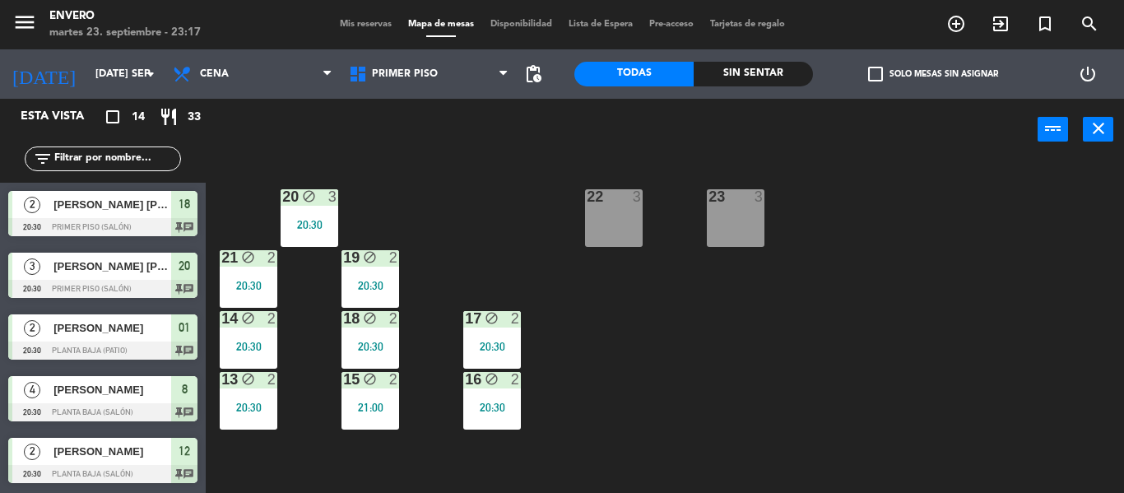
click at [495, 396] on div "16 block 2 20:30" at bounding box center [492, 401] width 58 height 58
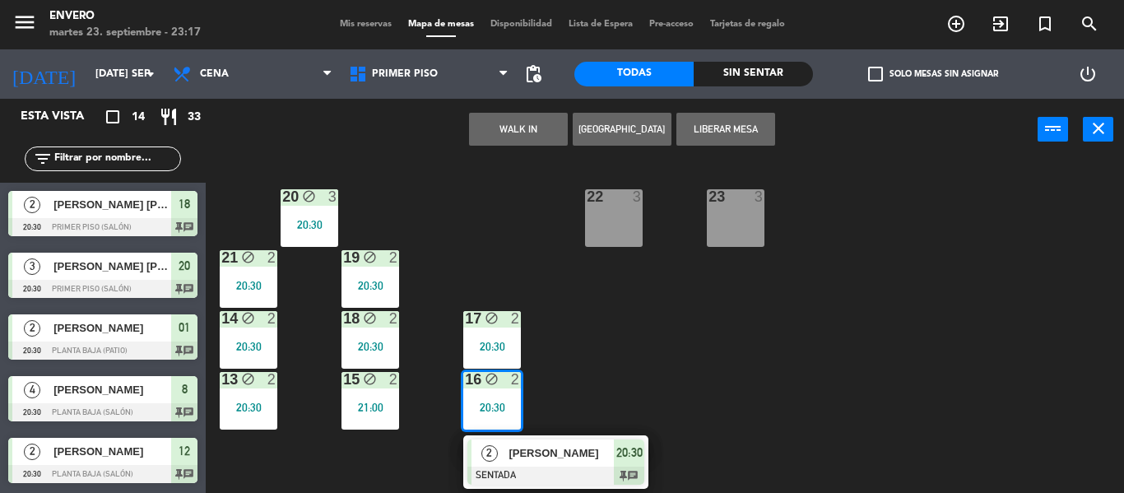
click at [541, 476] on div at bounding box center [555, 475] width 177 height 18
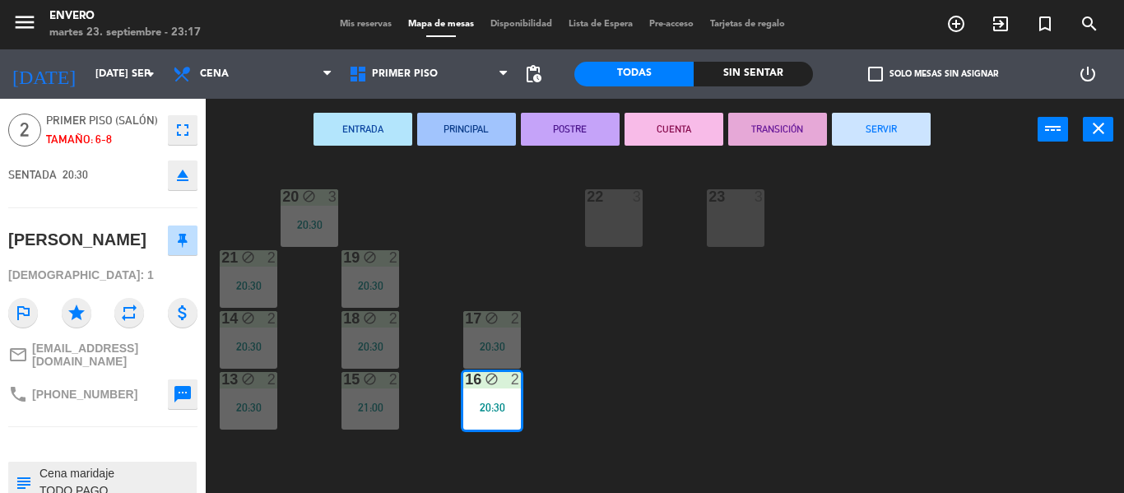
scroll to position [119, 0]
